Goal: Task Accomplishment & Management: Manage account settings

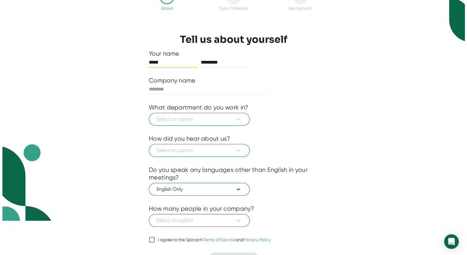
scroll to position [48, 0]
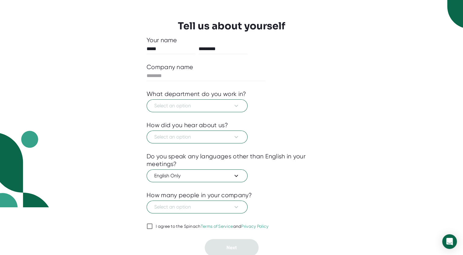
click at [180, 112] on div at bounding box center [232, 116] width 170 height 9
click at [177, 103] on span "Select an option" at bounding box center [197, 105] width 86 height 7
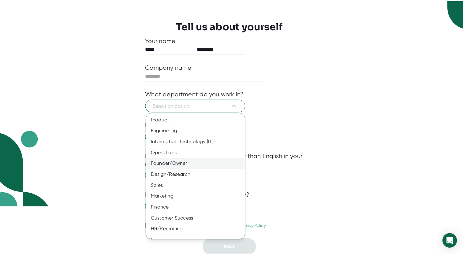
scroll to position [18, 0]
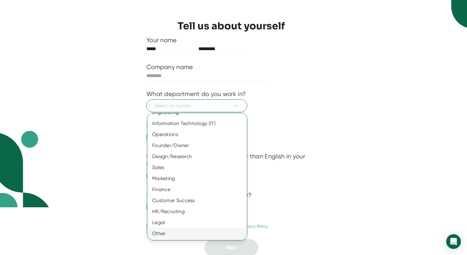
click at [178, 233] on div "Other" at bounding box center [199, 233] width 104 height 11
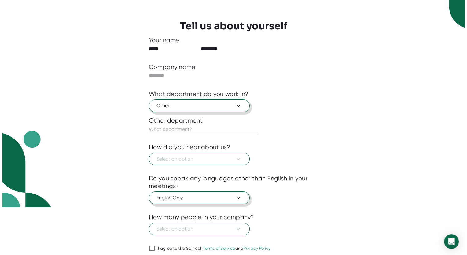
scroll to position [70, 0]
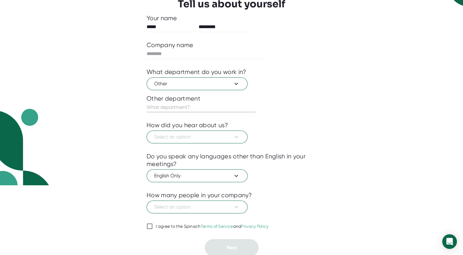
click at [172, 223] on label "I agree to the Spinach Terms of Service and Privacy Policy" at bounding box center [208, 226] width 122 height 7
click at [153, 223] on input "I agree to the Spinach Terms of Service and Privacy Policy" at bounding box center [150, 226] width 6 height 7
click at [172, 223] on label "I agree to the Spinach Terms of Service and Privacy Policy" at bounding box center [208, 226] width 122 height 7
click at [153, 223] on input "I agree to the Spinach Terms of Service and Privacy Policy" at bounding box center [150, 226] width 6 height 7
drag, startPoint x: 172, startPoint y: 222, endPoint x: 144, endPoint y: 228, distance: 28.9
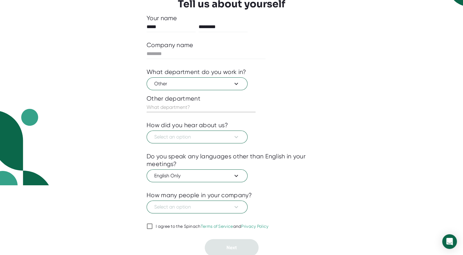
click at [144, 228] on div "1 About 2 Sync Calendar Use Spinach Tell us about yourself Your name ***** ****…" at bounding box center [231, 105] width 200 height 302
click at [149, 227] on input "I agree to the Spinach Terms of Service and Privacy Policy" at bounding box center [150, 226] width 6 height 7
checkbox input "true"
click at [191, 204] on span "Select an option" at bounding box center [197, 206] width 86 height 7
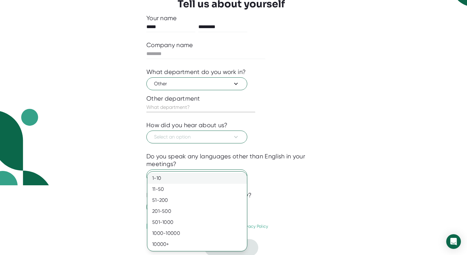
click at [183, 174] on div "1-10" at bounding box center [197, 178] width 100 height 11
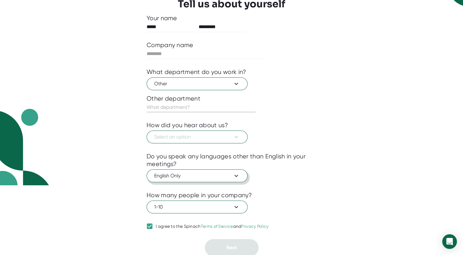
click at [185, 178] on span "English Only" at bounding box center [197, 175] width 86 height 7
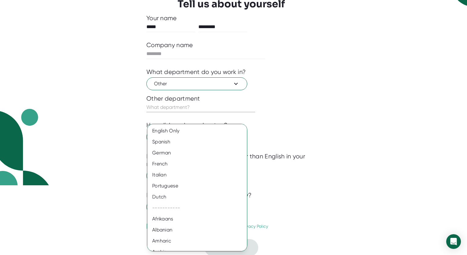
click at [191, 97] on div at bounding box center [233, 127] width 467 height 255
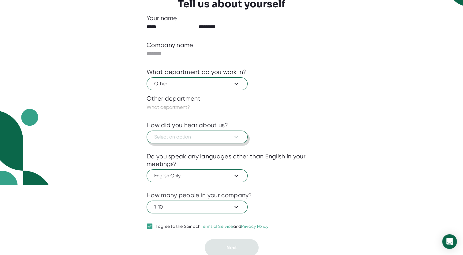
click at [188, 136] on span "Select an option" at bounding box center [197, 136] width 86 height 7
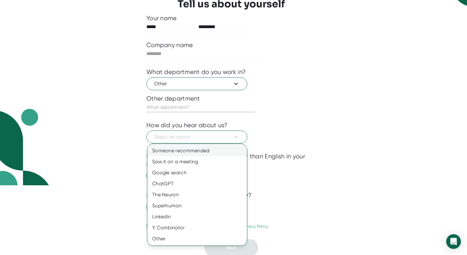
click at [195, 150] on div "Someone recommended" at bounding box center [197, 150] width 100 height 11
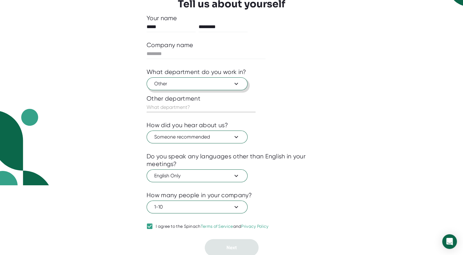
click at [196, 88] on button "Other" at bounding box center [197, 83] width 101 height 13
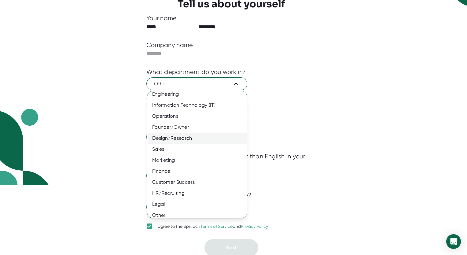
scroll to position [18, 0]
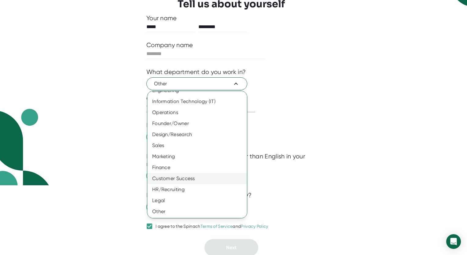
click at [191, 179] on div "Customer Success" at bounding box center [199, 178] width 104 height 11
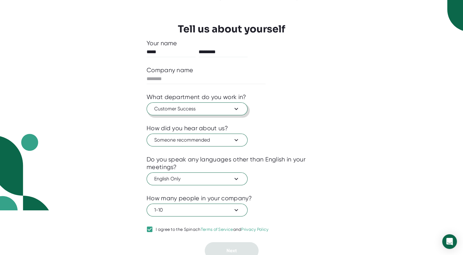
scroll to position [45, 0]
click at [199, 76] on input "text" at bounding box center [206, 79] width 119 height 10
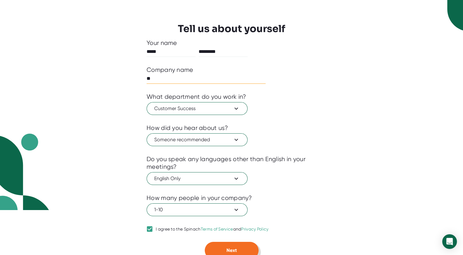
type input "**"
click at [239, 242] on button "Next" at bounding box center [232, 250] width 54 height 17
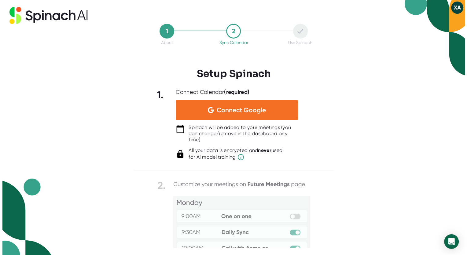
scroll to position [0, 0]
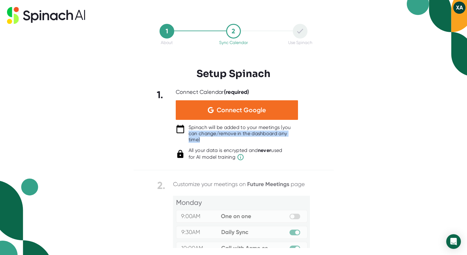
drag, startPoint x: 332, startPoint y: 138, endPoint x: 322, endPoint y: 96, distance: 43.0
click at [322, 96] on div "1. Connect Calendar (required) Connect Google Spinach will be added to your mee…" at bounding box center [234, 125] width 200 height 72
drag, startPoint x: 322, startPoint y: 96, endPoint x: 321, endPoint y: 162, distance: 66.1
click at [321, 162] on div at bounding box center [234, 165] width 200 height 9
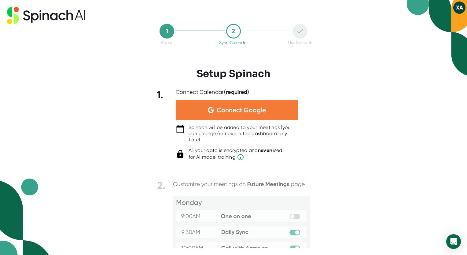
click at [257, 113] on span "Connect Google" at bounding box center [241, 110] width 49 height 6
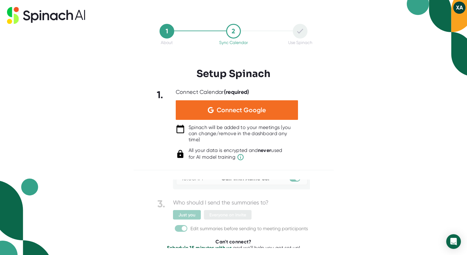
scroll to position [72, 0]
